Goal: Task Accomplishment & Management: Manage account settings

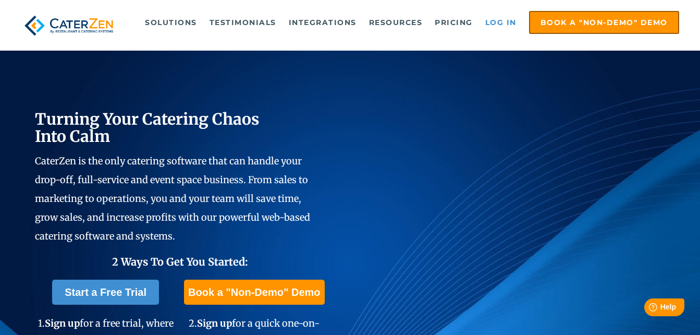
click at [501, 23] on link "Log in" at bounding box center [501, 22] width 42 height 21
click at [494, 18] on link "Log in" at bounding box center [501, 22] width 42 height 21
click at [495, 21] on link "Log in" at bounding box center [501, 22] width 42 height 21
click at [506, 22] on link "Log in" at bounding box center [501, 22] width 42 height 21
